Goal: Information Seeking & Learning: Understand process/instructions

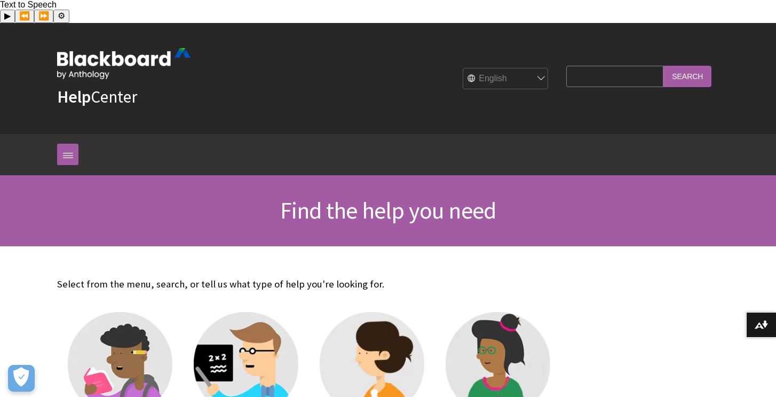
scroll to position [154, 0]
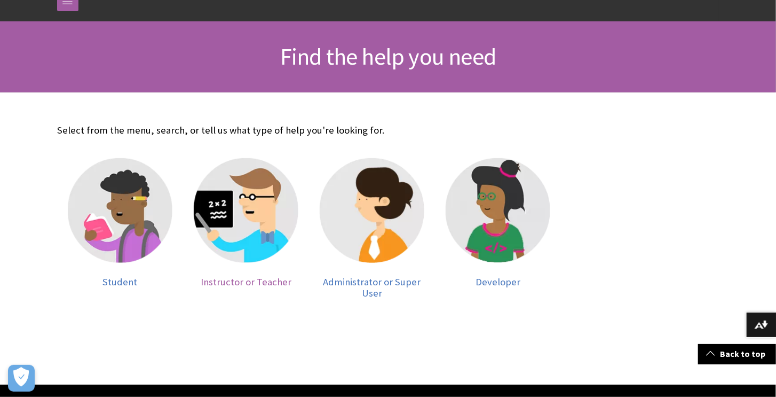
click at [230, 167] on img at bounding box center [246, 210] width 105 height 105
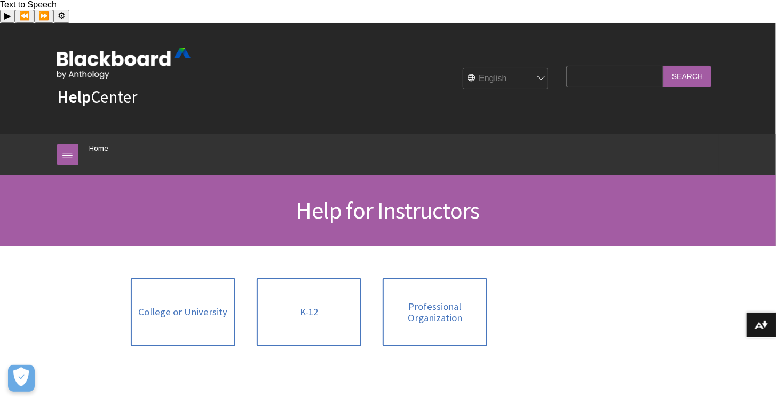
click at [566, 66] on input "Search Query" at bounding box center [614, 76] width 97 height 21
type input "test"
click at [664, 66] on input "Search" at bounding box center [688, 76] width 48 height 21
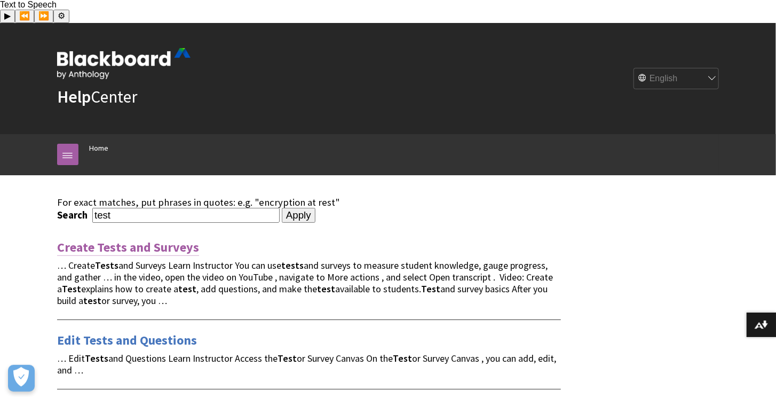
click at [175, 239] on link "Create Tests and Surveys" at bounding box center [128, 247] width 142 height 17
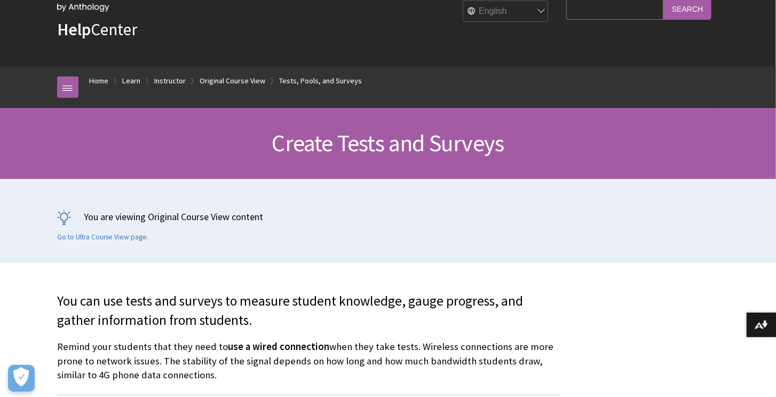
scroll to position [1572, 0]
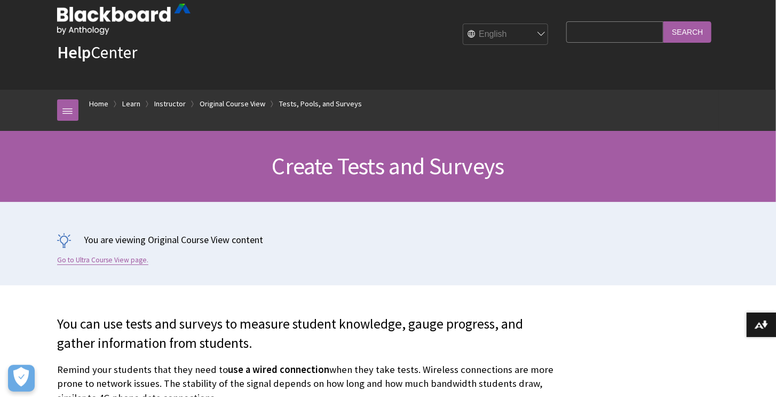
click at [123, 255] on link "Go to Ultra Course View page." at bounding box center [102, 260] width 91 height 10
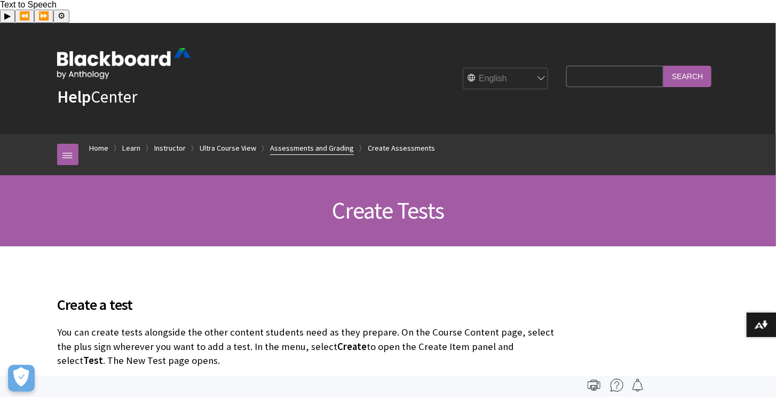
click at [331, 141] on link "Assessments and Grading" at bounding box center [312, 147] width 84 height 13
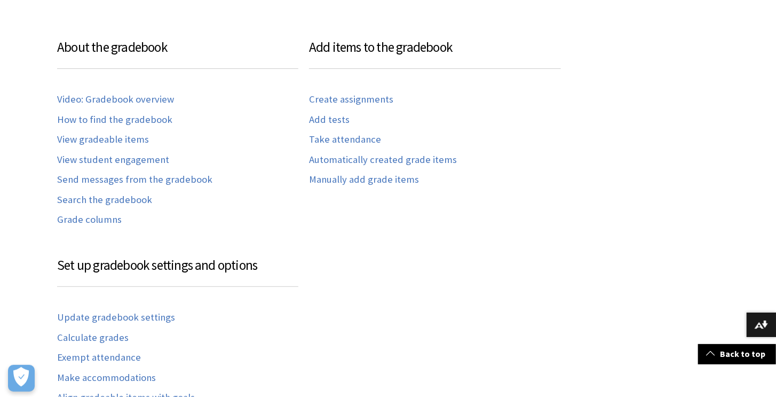
scroll to position [576, 0]
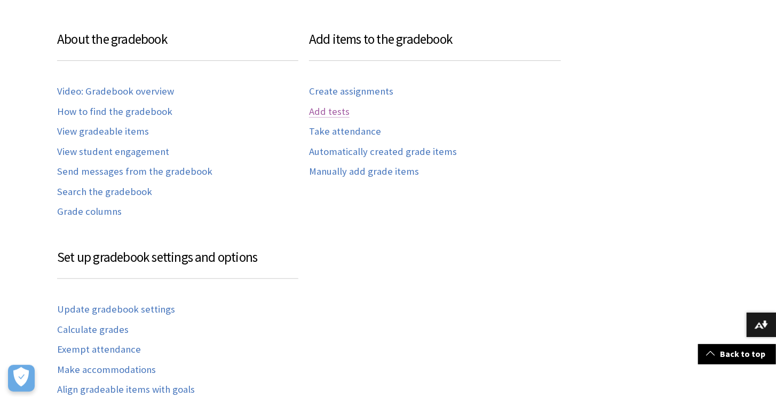
click at [340, 106] on link "Add tests" at bounding box center [329, 112] width 41 height 12
